Goal: Information Seeking & Learning: Check status

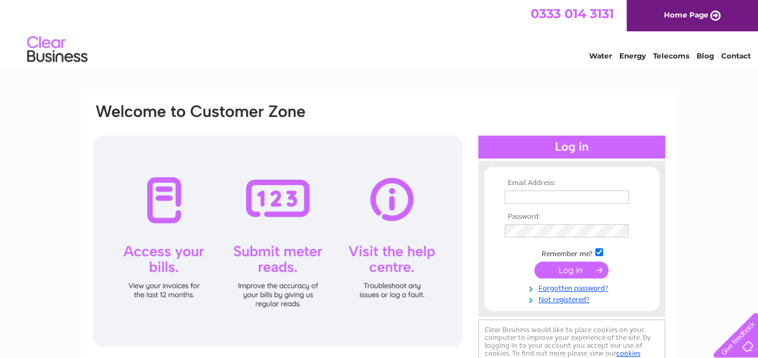
click at [546, 197] on input "text" at bounding box center [567, 196] width 124 height 13
type input "a"
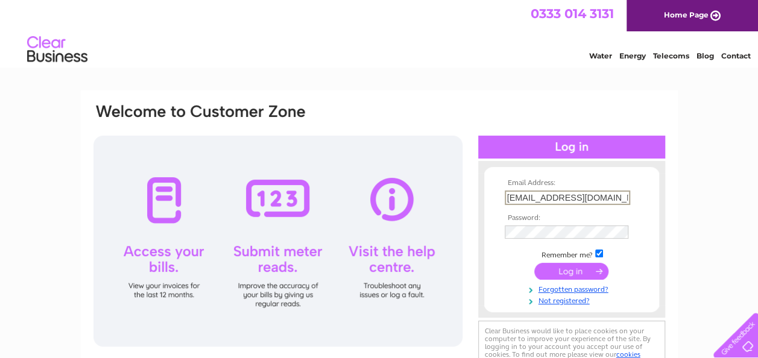
type input "[EMAIL_ADDRESS][DOMAIN_NAME]"
click at [534, 263] on input "submit" at bounding box center [571, 271] width 74 height 17
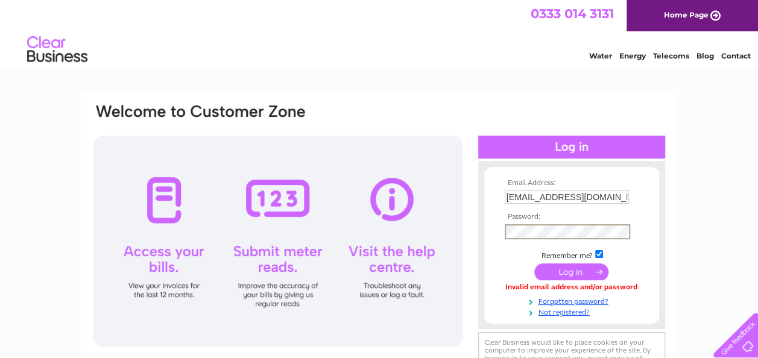
click at [534, 263] on input "submit" at bounding box center [571, 271] width 74 height 17
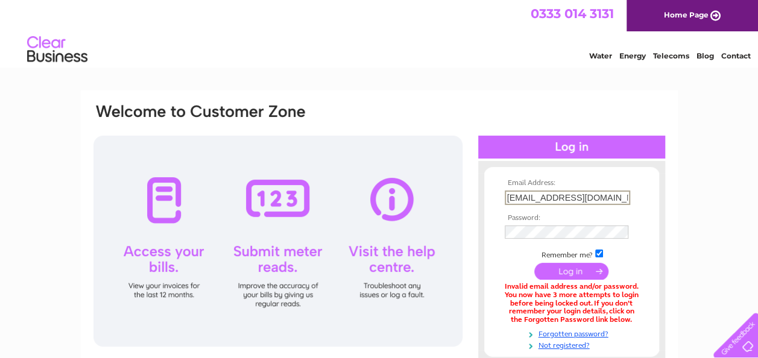
drag, startPoint x: 553, startPoint y: 207, endPoint x: 391, endPoint y: 211, distance: 162.2
click at [394, 212] on div "Email Address: mail@rightclickcreative.co.uk Password:" at bounding box center [379, 261] width 574 height 318
type input "[PERSON_NAME][EMAIL_ADDRESS][DOMAIN_NAME]"
click at [534, 263] on input "submit" at bounding box center [571, 271] width 74 height 17
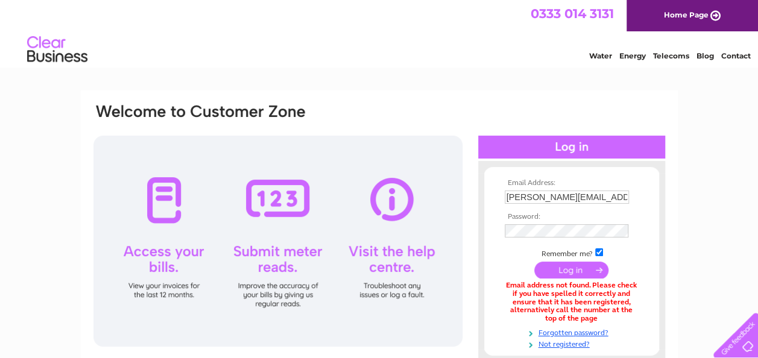
click at [574, 267] on input "submit" at bounding box center [571, 270] width 74 height 17
drag, startPoint x: 617, startPoint y: 193, endPoint x: 376, endPoint y: 201, distance: 241.2
click at [389, 198] on div "Email Address: anna@clickcreative.co.uk Password:" at bounding box center [379, 261] width 574 height 318
type input "mail@rightclickcreative.co.uk"
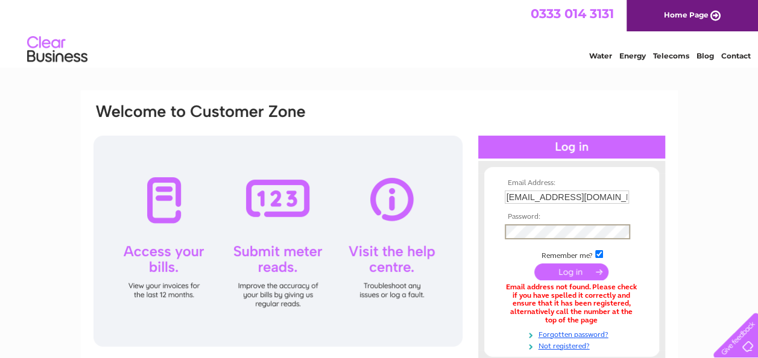
click at [534, 263] on input "submit" at bounding box center [571, 271] width 74 height 17
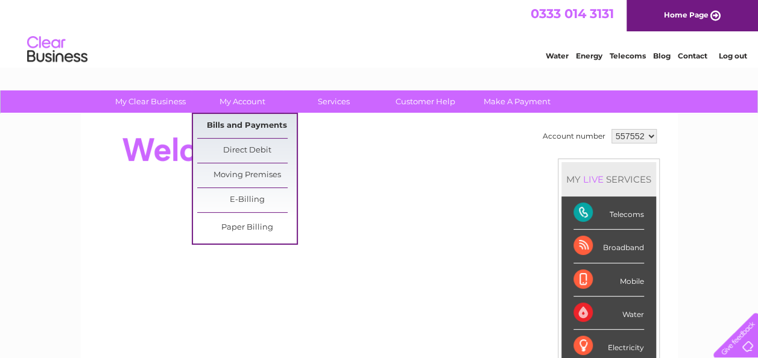
click at [236, 125] on link "Bills and Payments" at bounding box center [246, 126] width 99 height 24
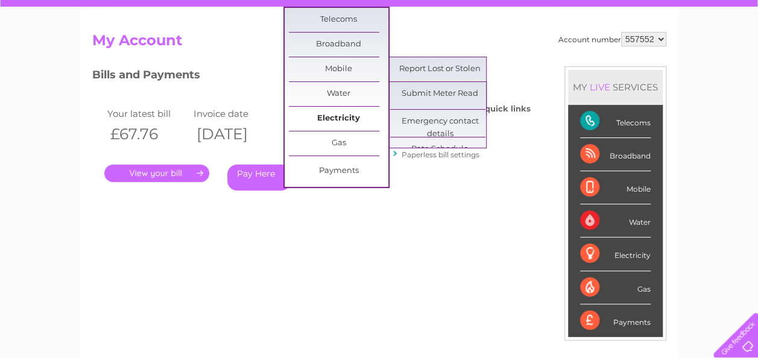
scroll to position [121, 0]
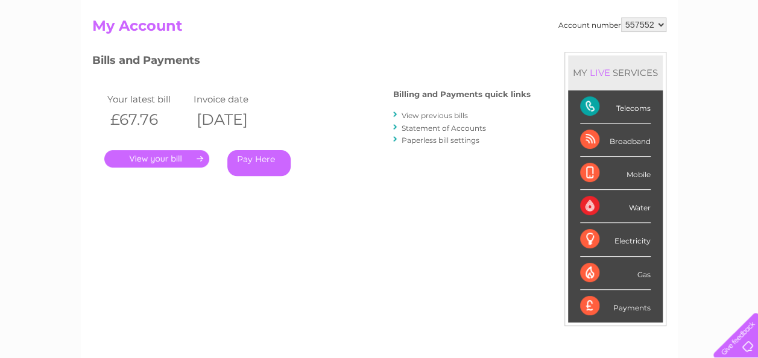
click at [180, 159] on link "." at bounding box center [156, 158] width 105 height 17
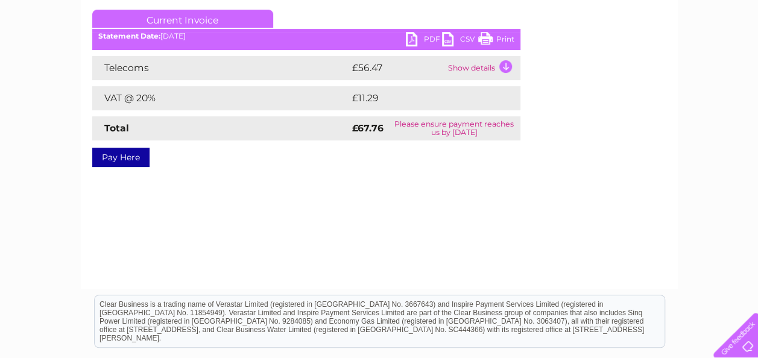
scroll to position [181, 0]
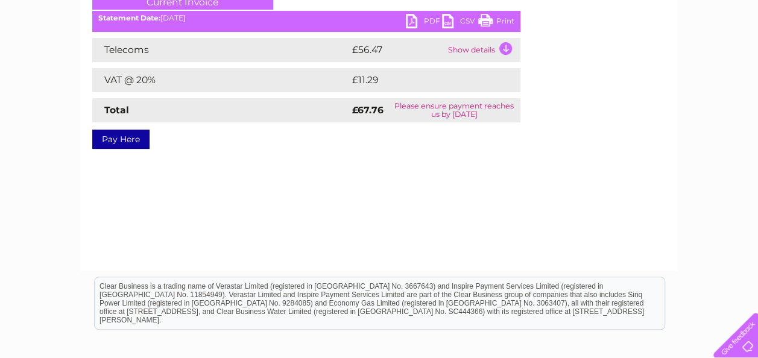
click at [503, 47] on td "Show details" at bounding box center [482, 50] width 75 height 24
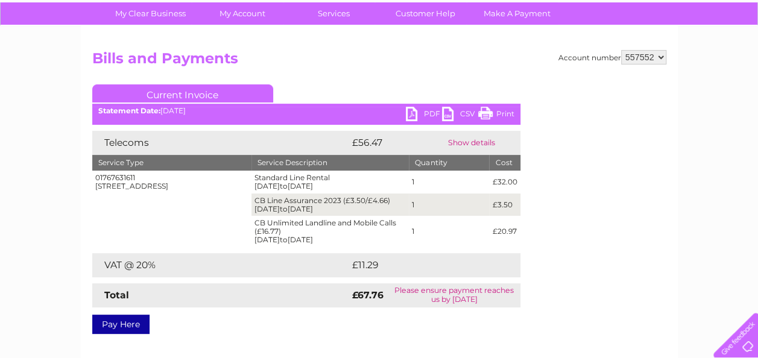
scroll to position [0, 0]
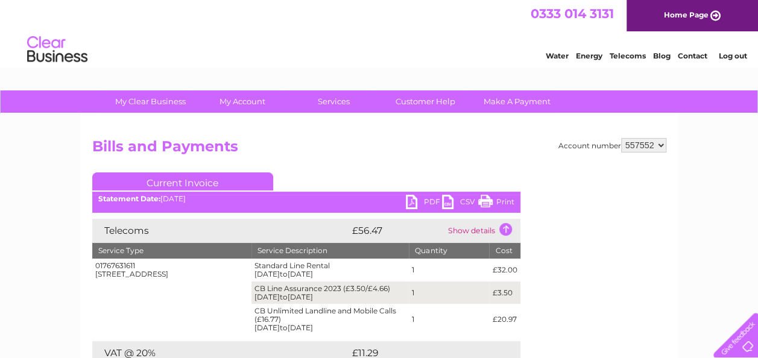
click at [696, 55] on link "Contact" at bounding box center [693, 55] width 30 height 9
